Goal: Transaction & Acquisition: Download file/media

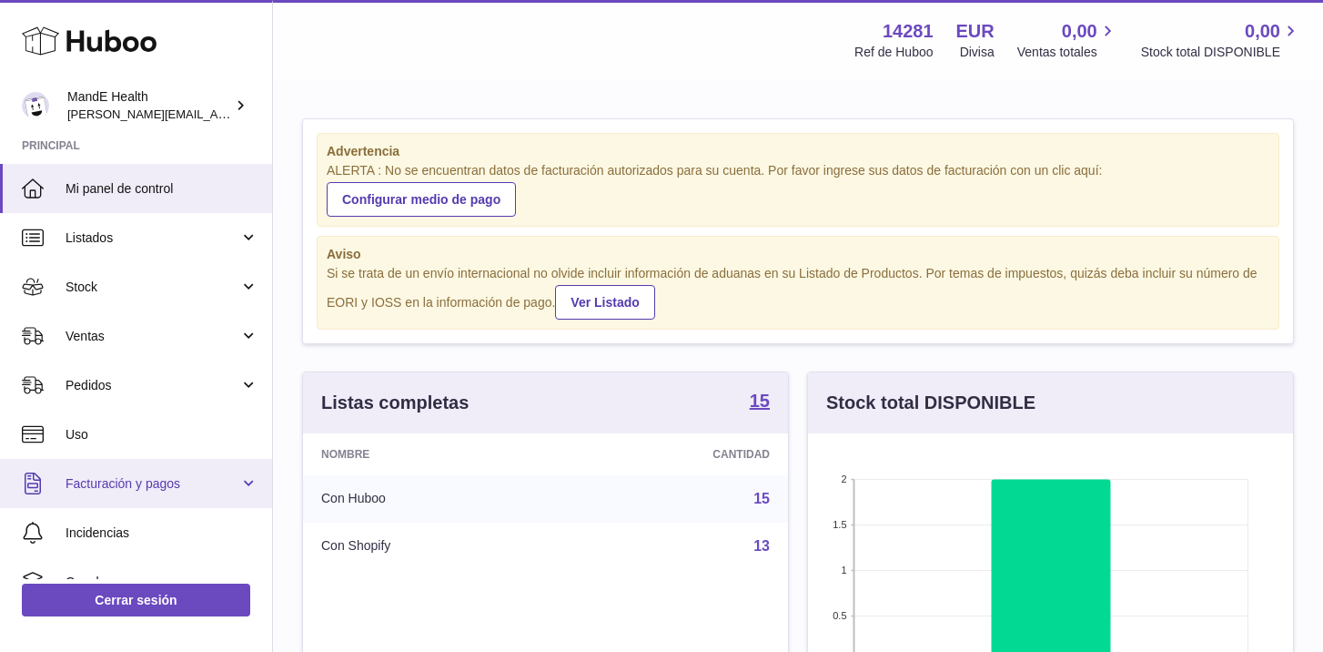
scroll to position [11, 0]
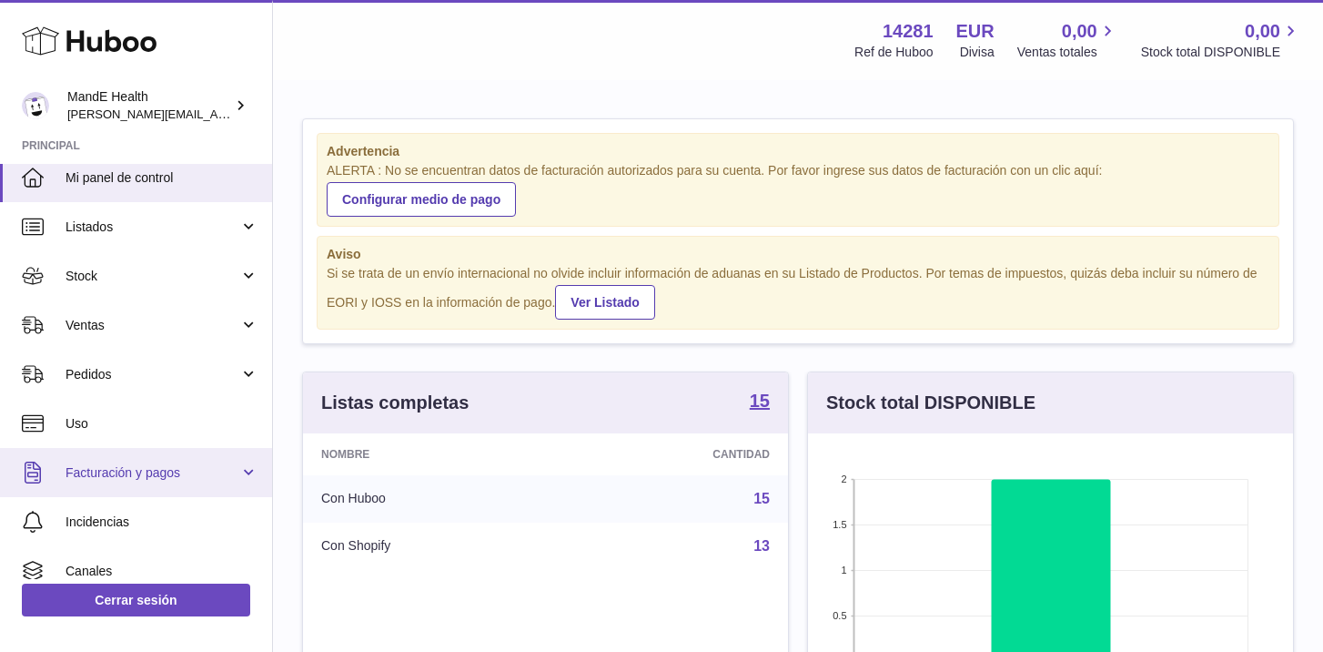
click at [127, 491] on link "Facturación y pagos" at bounding box center [136, 472] width 272 height 49
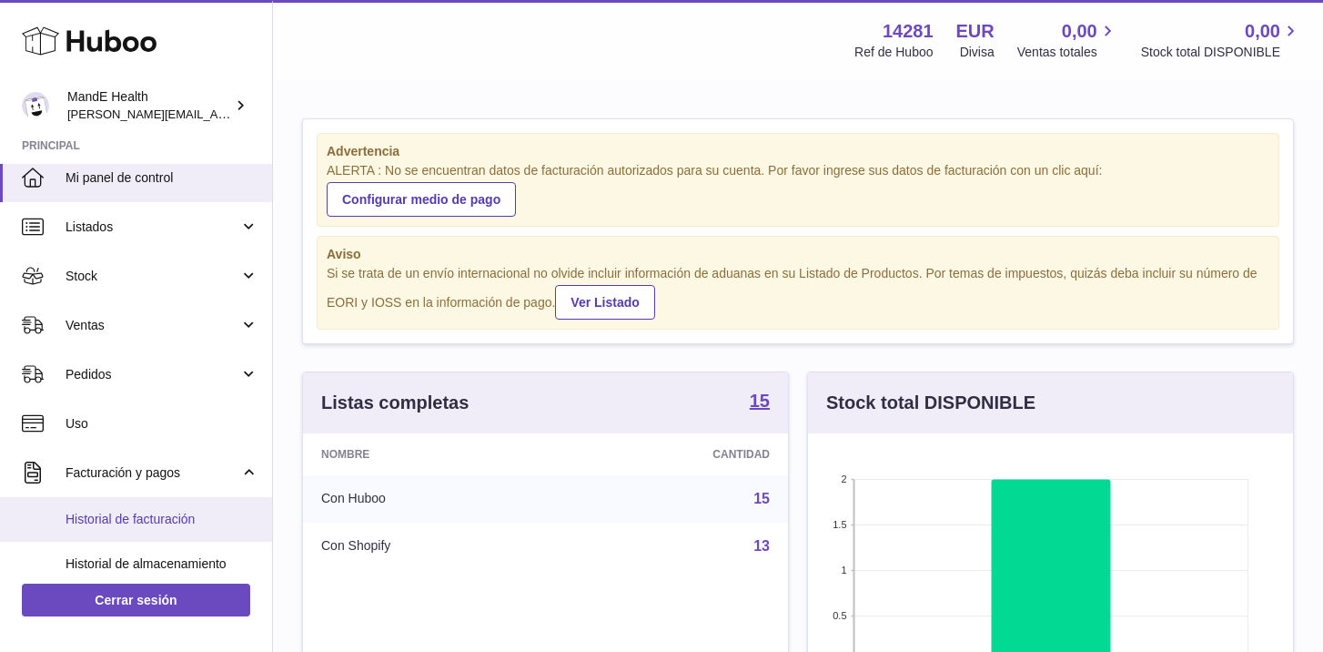
click at [131, 508] on link "Historial de facturación" at bounding box center [136, 519] width 272 height 45
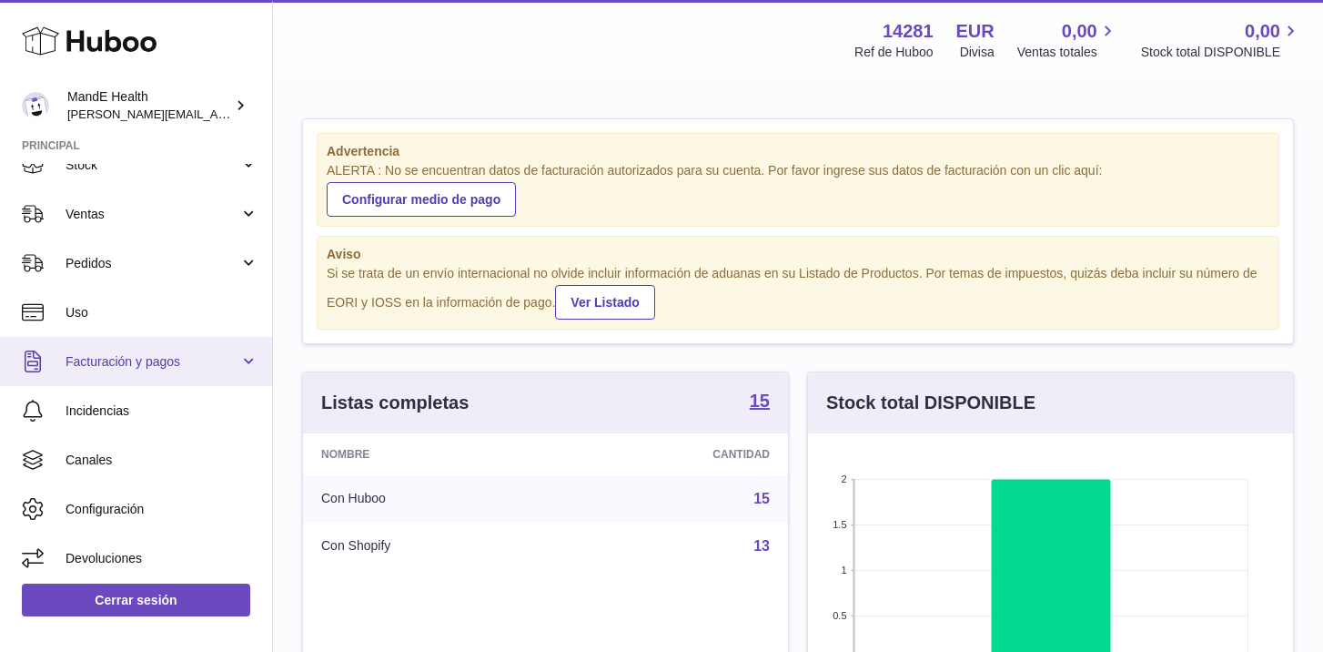
scroll to position [126, 0]
click at [131, 358] on span "Facturación y pagos" at bounding box center [153, 357] width 174 height 17
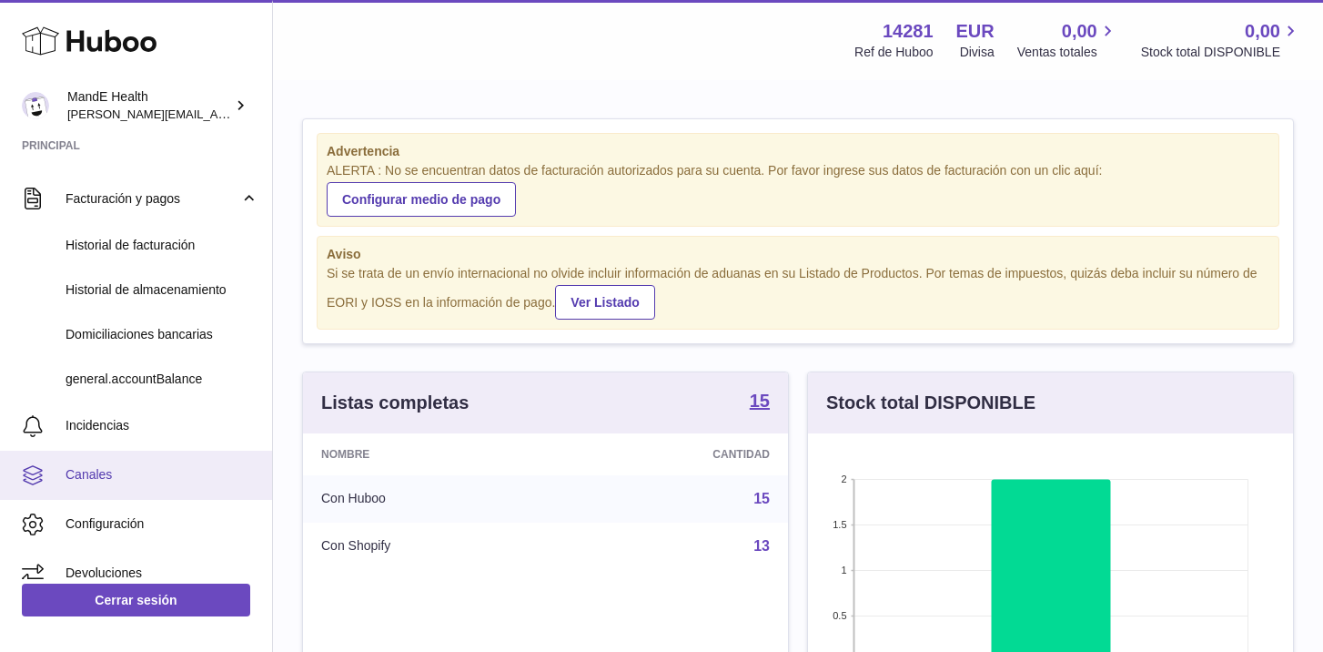
scroll to position [289, 0]
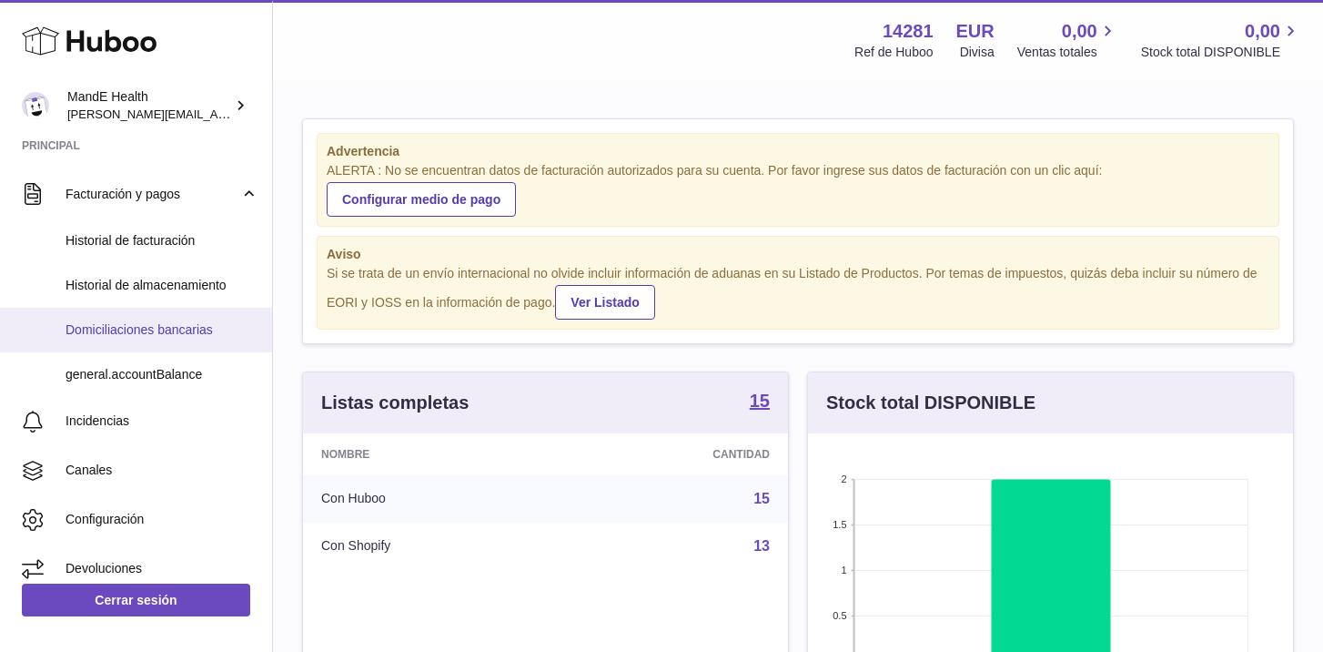
click at [118, 326] on span "Domiciliaciones bancarias" at bounding box center [162, 329] width 193 height 17
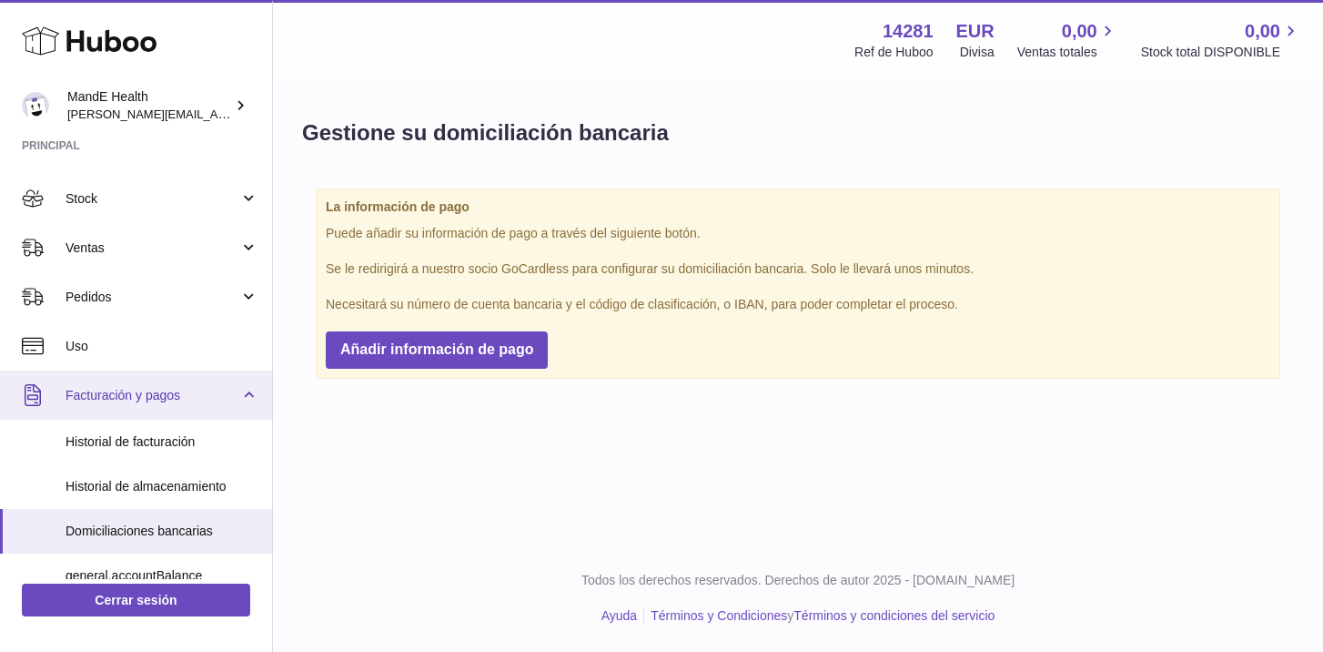
scroll to position [115, 0]
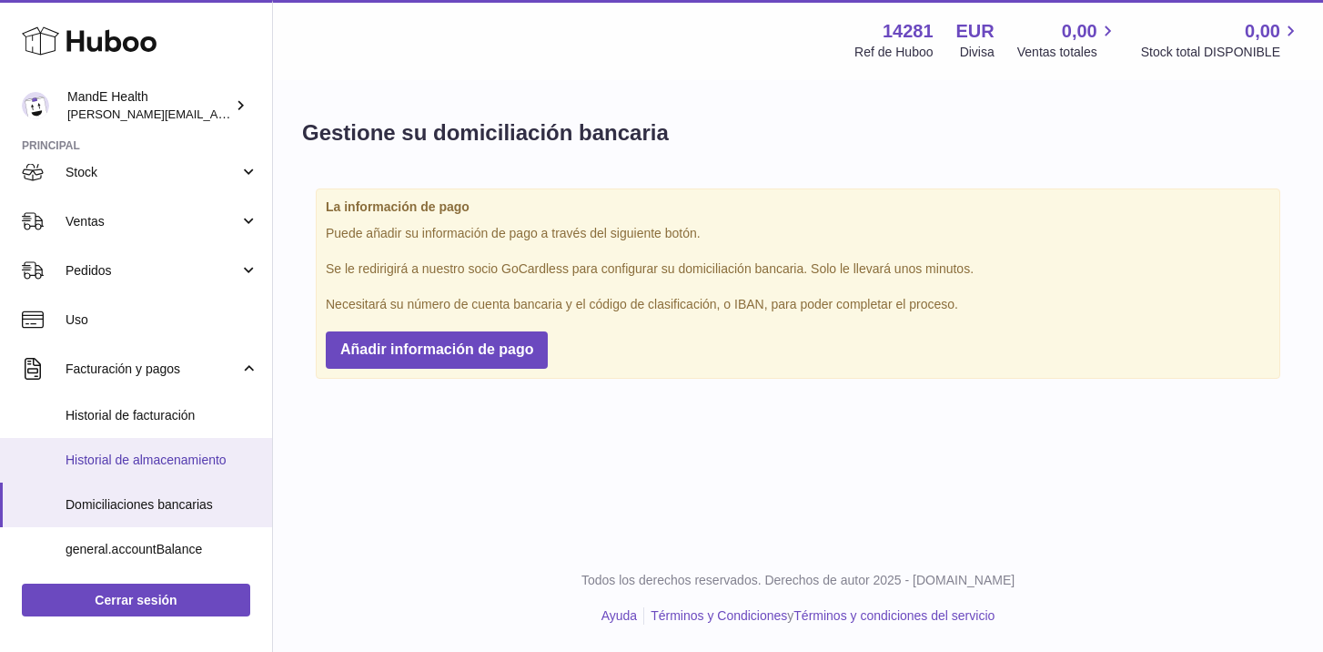
click at [161, 470] on link "Historial de almacenamiento" at bounding box center [136, 460] width 272 height 45
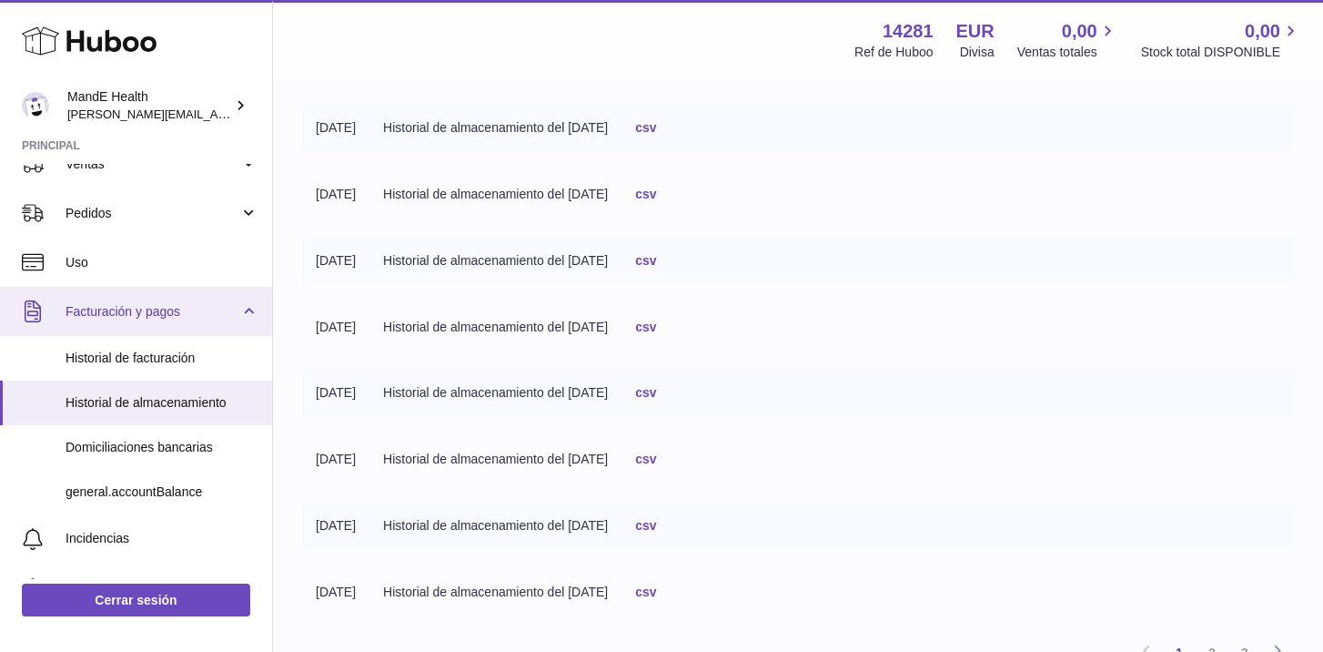
scroll to position [186, 0]
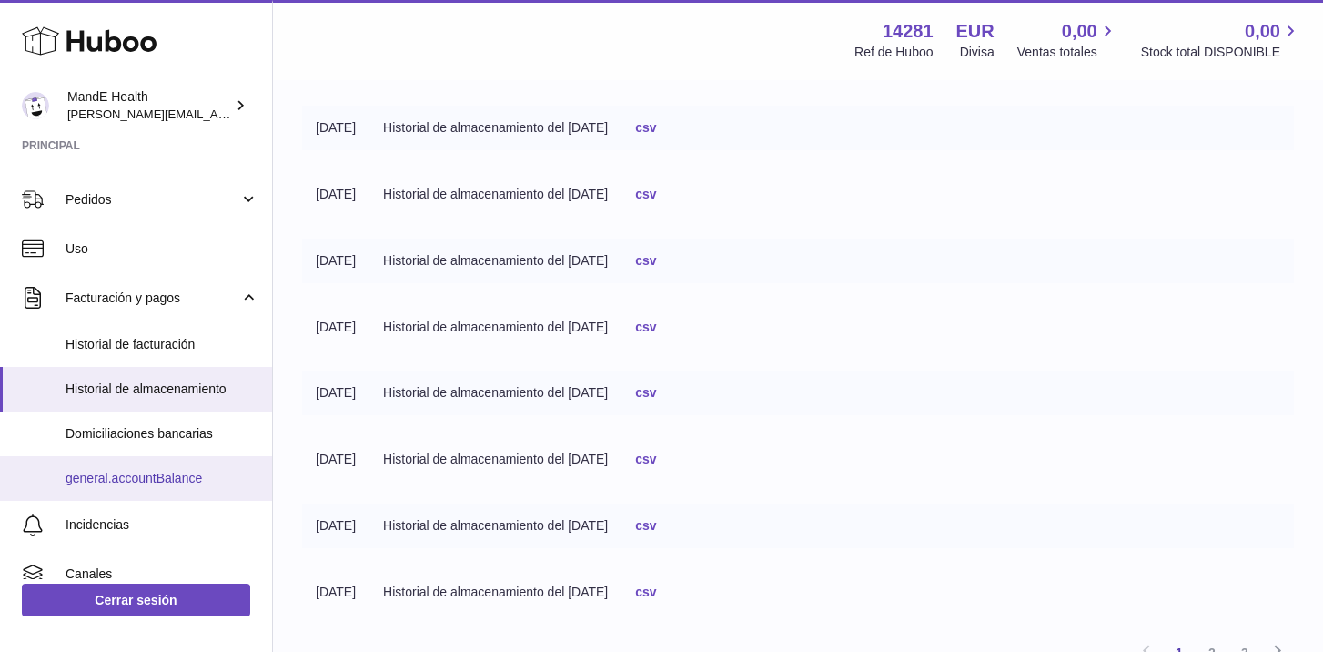
click at [108, 471] on span "general.accountBalance" at bounding box center [162, 478] width 193 height 17
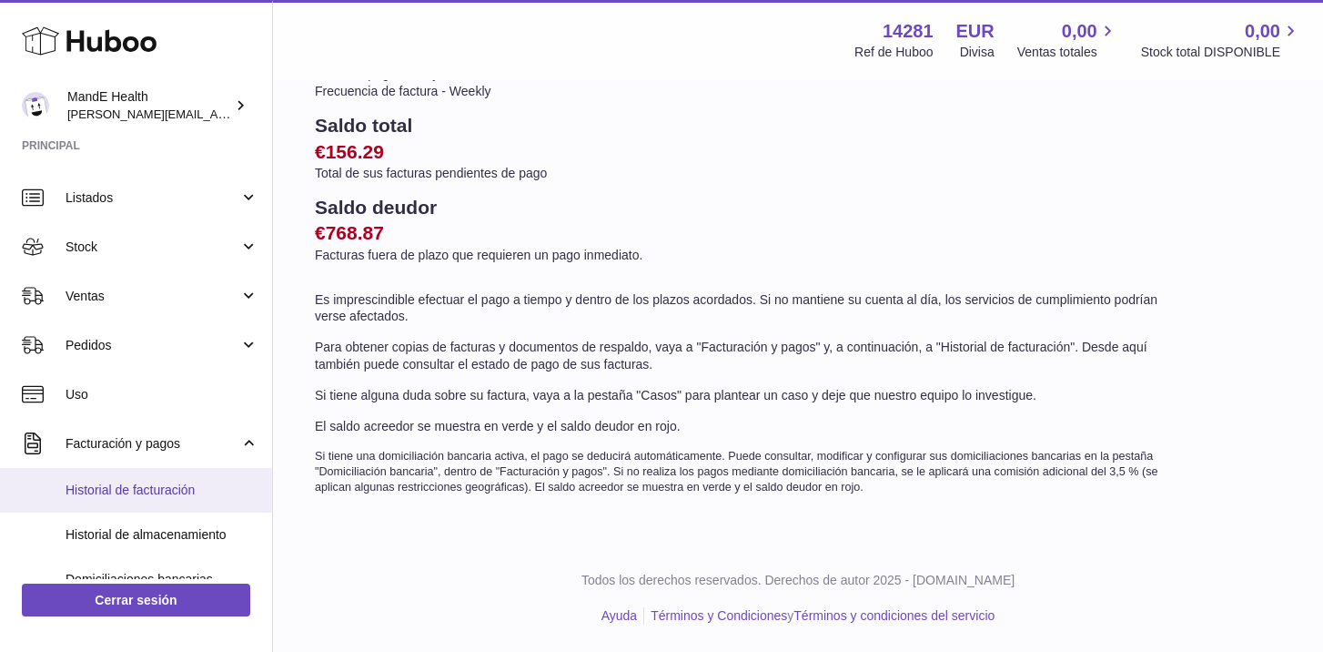
scroll to position [41, 0]
click at [113, 481] on span "Historial de facturación" at bounding box center [162, 489] width 193 height 17
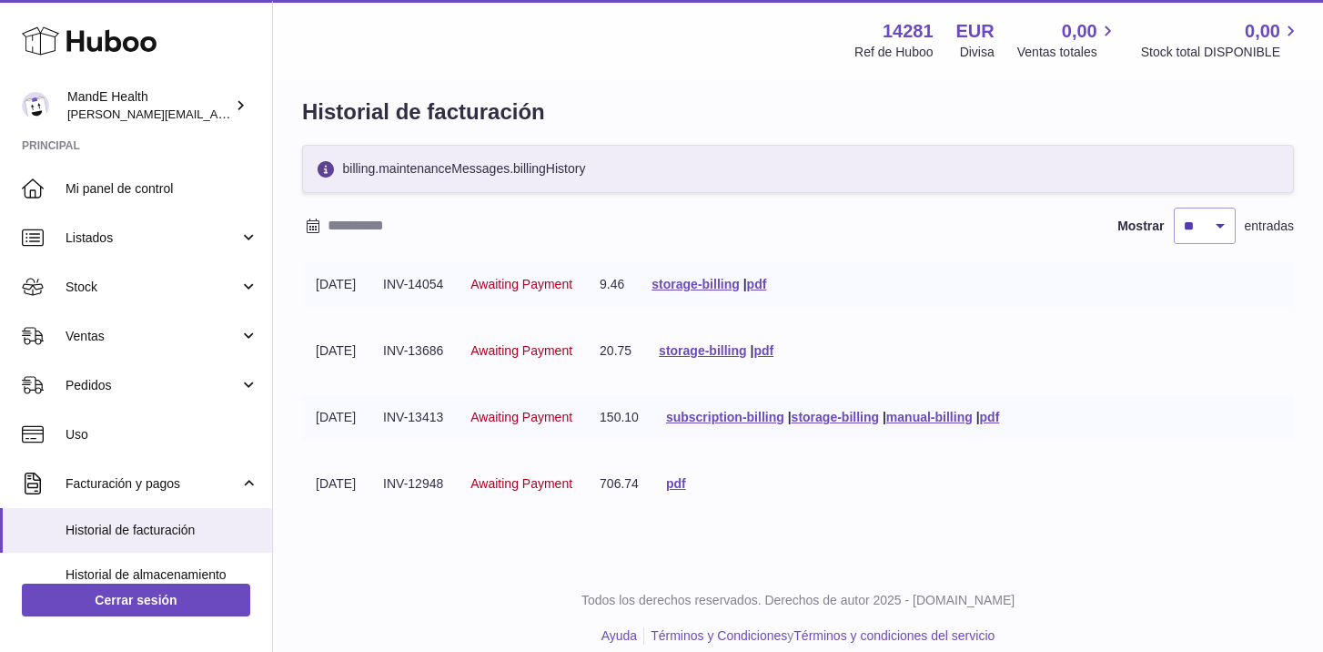
scroll to position [30, 0]
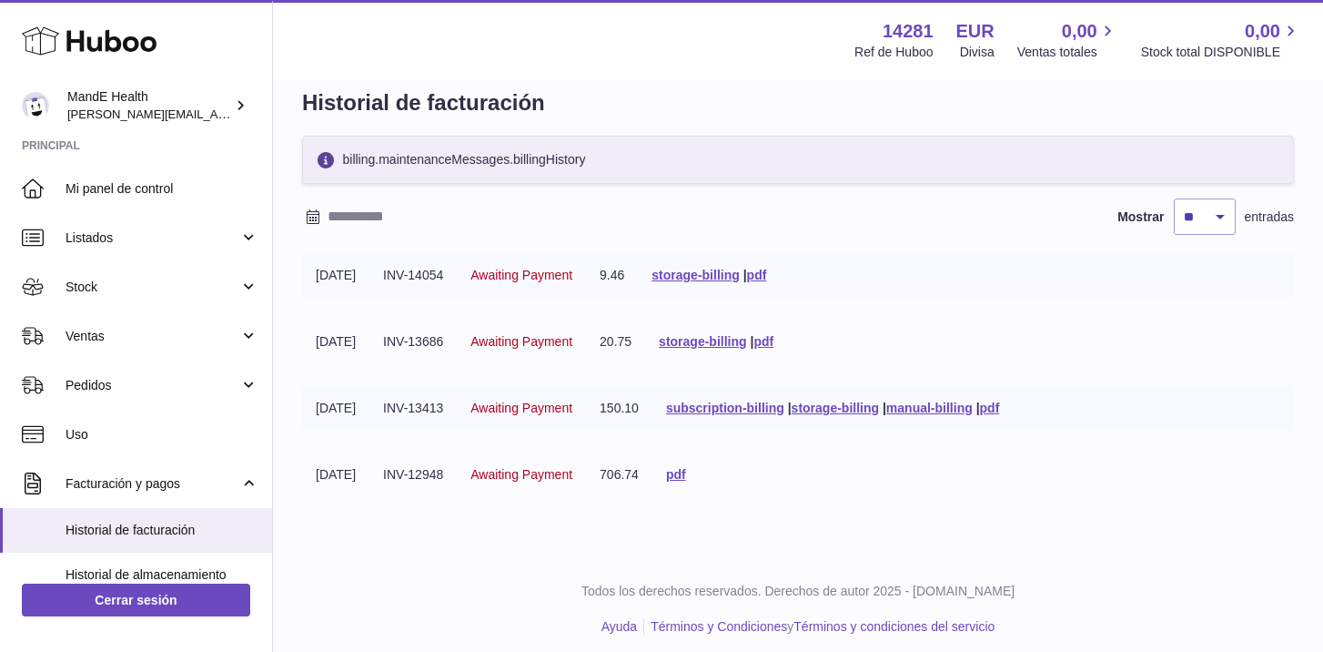
drag, startPoint x: 300, startPoint y: 334, endPoint x: 580, endPoint y: 333, distance: 279.4
click at [580, 333] on div "Historial de facturación billing.maintenanceMessages.billingHistory Mostrar ** …" at bounding box center [798, 303] width 1050 height 503
click at [774, 339] on link "pdf" at bounding box center [764, 341] width 20 height 15
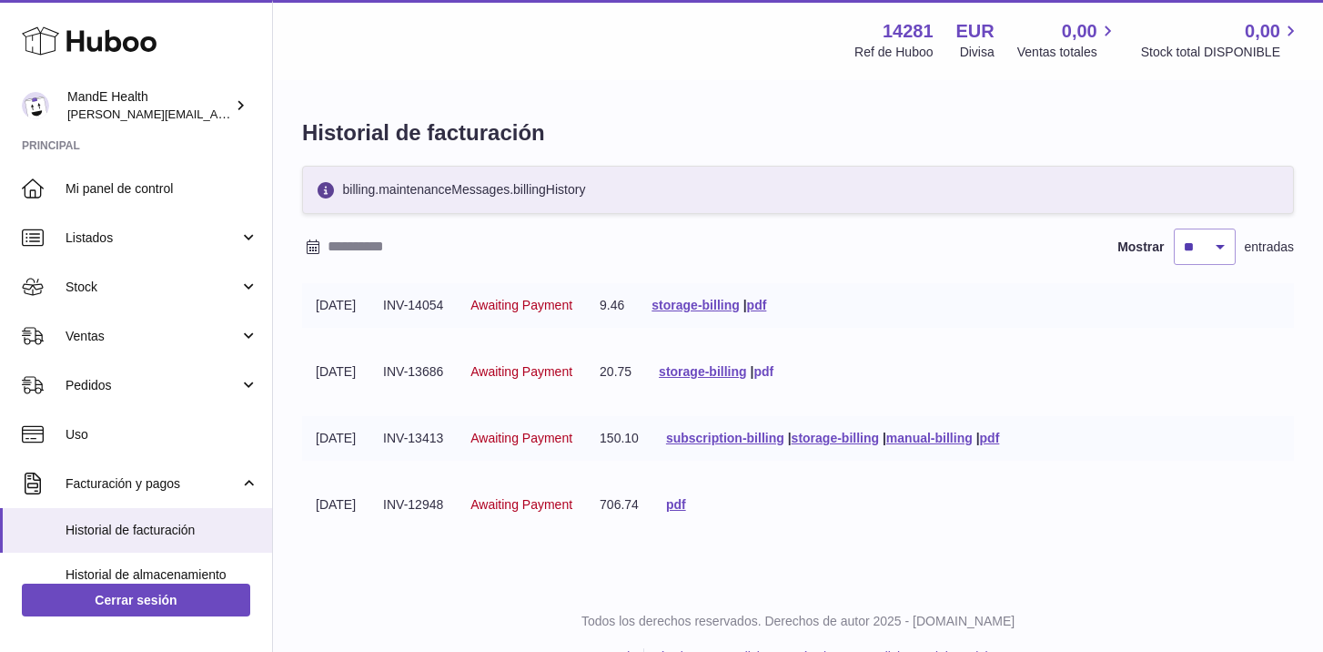
click at [774, 371] on link "pdf" at bounding box center [764, 371] width 20 height 15
click at [767, 306] on link "pdf" at bounding box center [757, 305] width 20 height 15
drag, startPoint x: 799, startPoint y: 526, endPoint x: 521, endPoint y: 466, distance: 284.0
click at [503, 464] on tbody "18-08-2025 INV-14054 Awaiting Payment 9.46 storage-billing | pdf 11-08-2025 INV…" at bounding box center [798, 416] width 992 height 266
click at [821, 493] on tr "31-07-2025 INV-12948 Awaiting Payment 706.74 pdf" at bounding box center [798, 504] width 992 height 45
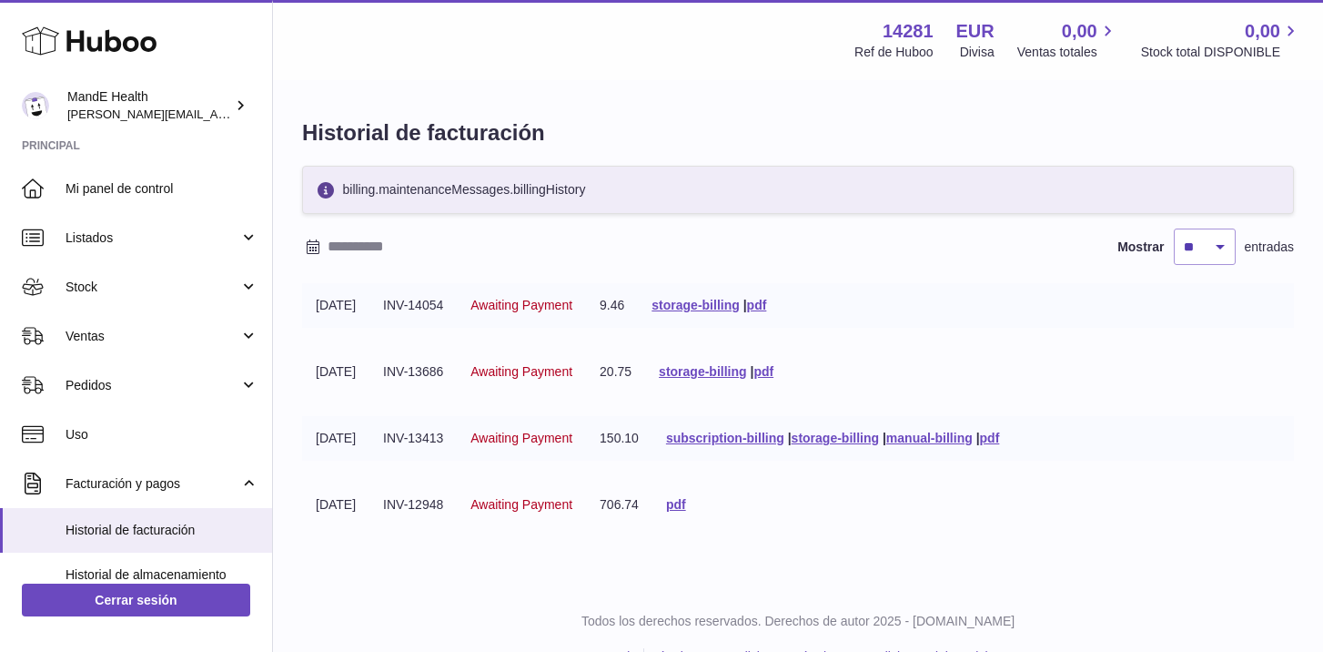
scroll to position [40, 0]
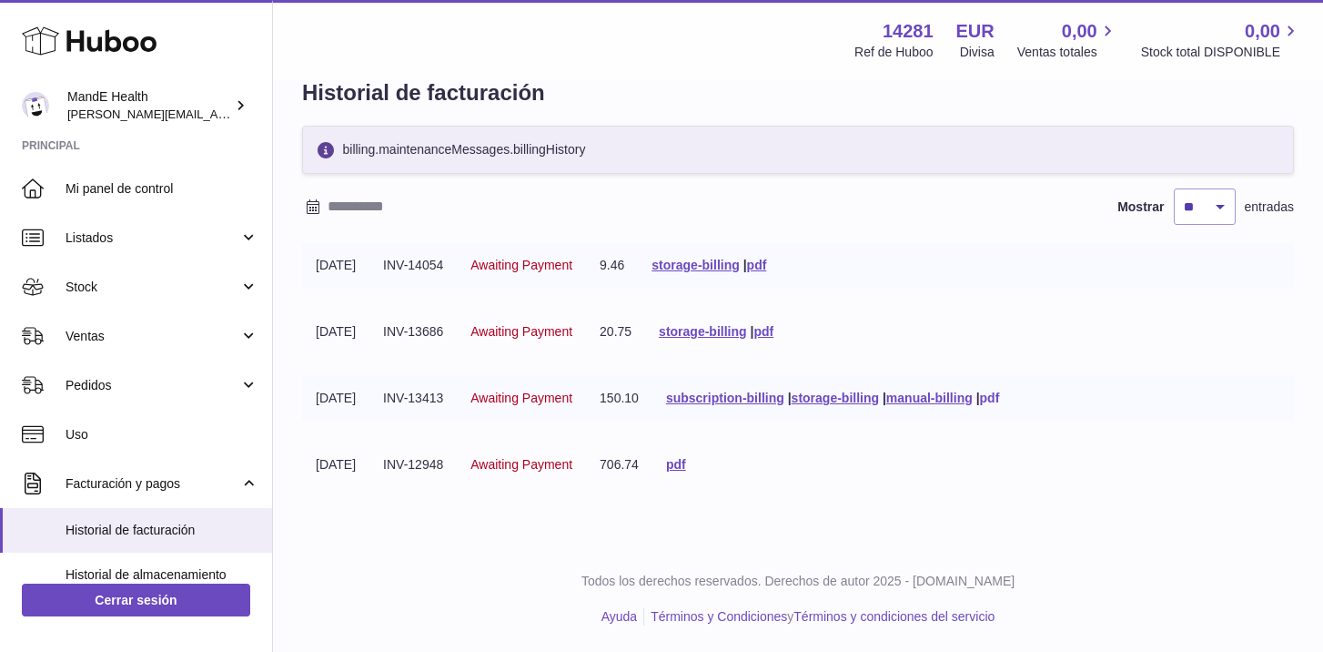
click at [1000, 401] on link "pdf" at bounding box center [990, 397] width 20 height 15
click at [686, 465] on link "pdf" at bounding box center [676, 464] width 20 height 15
drag, startPoint x: 531, startPoint y: 239, endPoint x: 430, endPoint y: 270, distance: 105.7
click at [430, 270] on div "billing.maintenanceMessages.billingHistory Mostrar ** ** ** *** entradas Fecha …" at bounding box center [798, 317] width 992 height 382
click at [829, 483] on tr "31-07-2025 INV-12948 Awaiting Payment 706.74 pdf" at bounding box center [798, 464] width 992 height 45
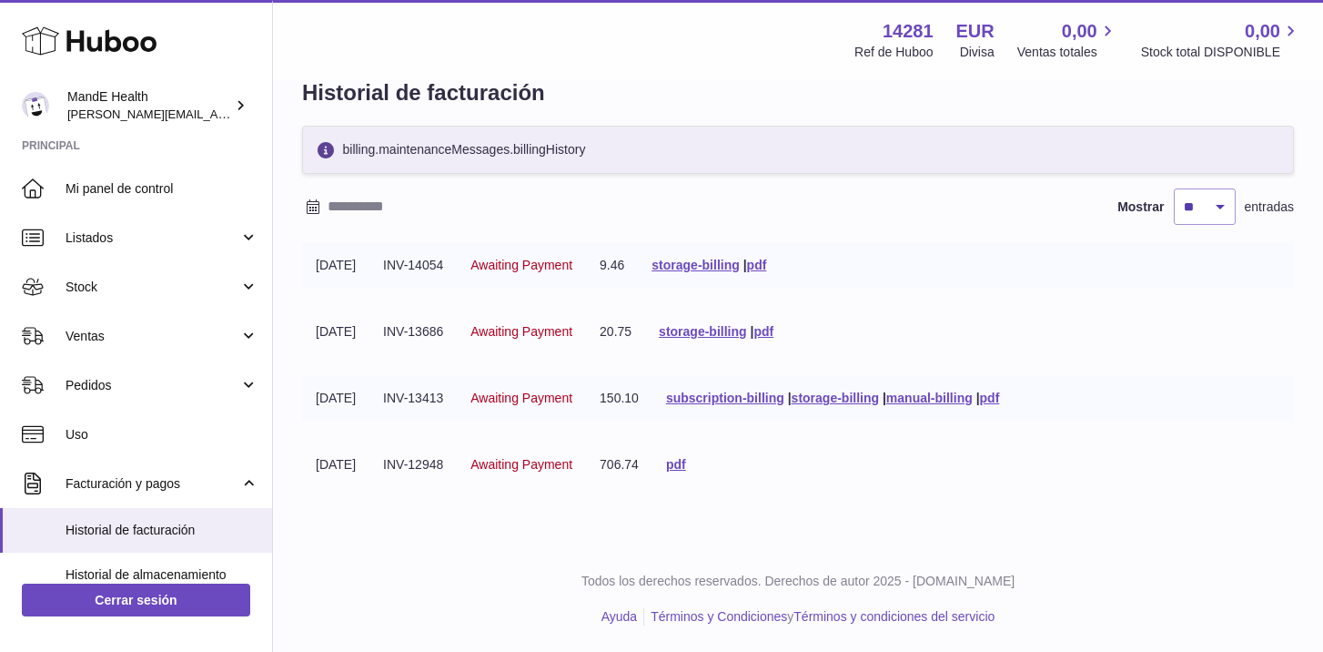
drag, startPoint x: 404, startPoint y: 463, endPoint x: 469, endPoint y: 466, distance: 64.7
click at [457, 466] on td "INV-12948" at bounding box center [412, 464] width 87 height 45
copy td "INV-12948"
drag, startPoint x: 406, startPoint y: 398, endPoint x: 468, endPoint y: 403, distance: 62.1
click at [457, 403] on td "INV-13413" at bounding box center [412, 398] width 87 height 45
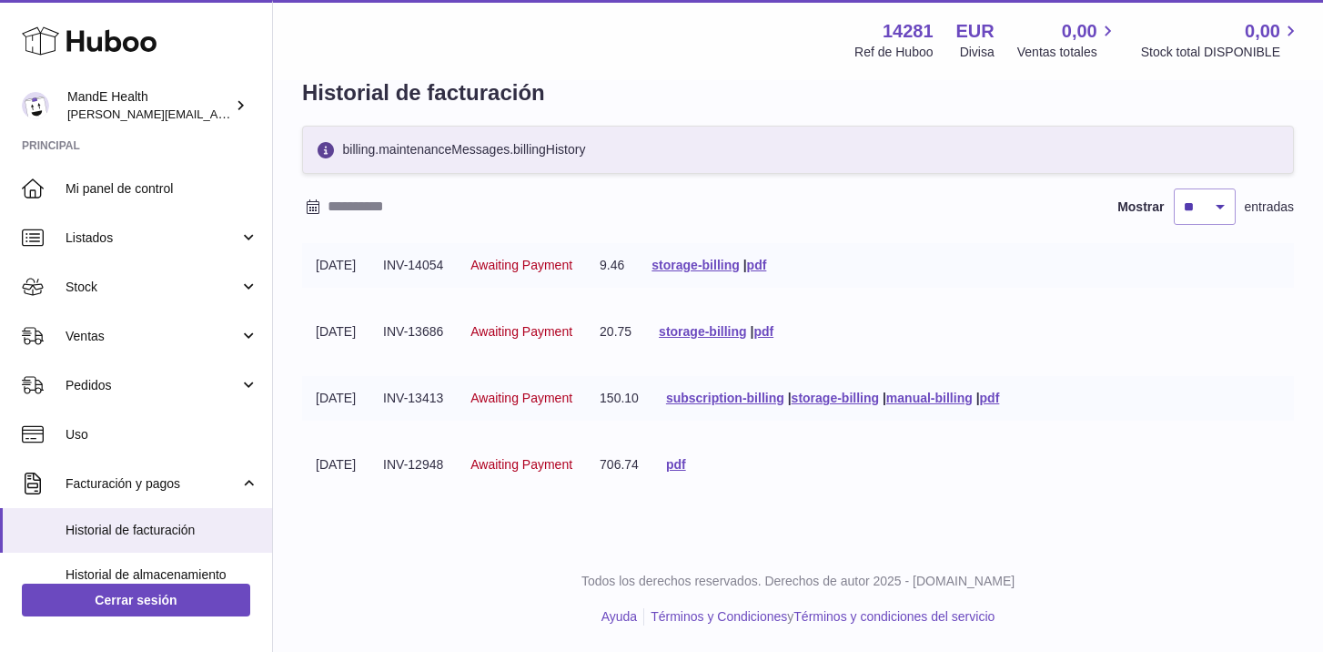
copy td "INV-13413"
